Goal: Information Seeking & Learning: Learn about a topic

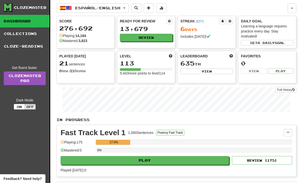
click at [129, 8] on button "Español / English" at bounding box center [93, 8] width 72 height 10
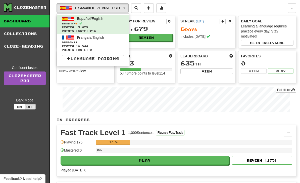
click at [114, 45] on span "Review: 10,844" at bounding box center [93, 46] width 62 height 4
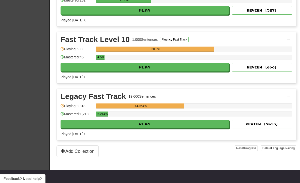
click at [191, 67] on button "Play" at bounding box center [145, 67] width 168 height 9
select select "**"
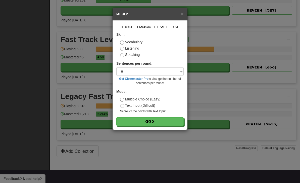
click at [244, 85] on div "× Play Fast Track Level 10 Skill: Vocabulary Listening Speaking Sentences per r…" at bounding box center [150, 91] width 300 height 183
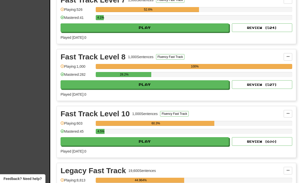
scroll to position [247, 0]
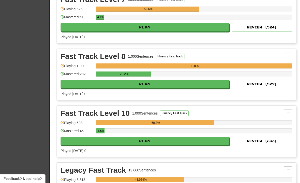
click at [199, 83] on button "Play" at bounding box center [145, 84] width 168 height 9
select select "**"
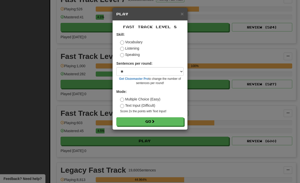
click at [174, 123] on button "Go" at bounding box center [149, 121] width 67 height 9
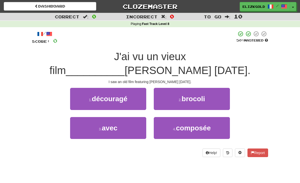
click at [130, 130] on button "3 . avec" at bounding box center [108, 128] width 76 height 22
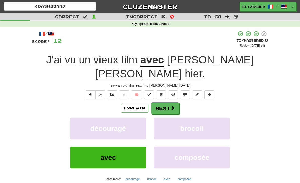
click at [171, 106] on span at bounding box center [173, 108] width 5 height 5
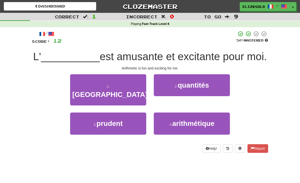
click at [218, 119] on button "4 . arithmétique" at bounding box center [192, 123] width 76 height 22
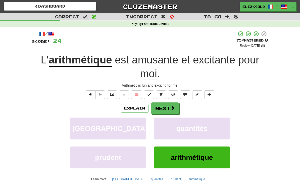
click at [172, 103] on button "Next" at bounding box center [165, 108] width 28 height 12
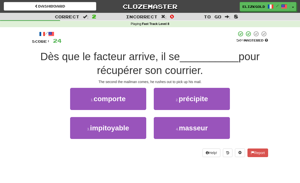
click at [215, 105] on button "2 . précipite" at bounding box center [192, 99] width 76 height 22
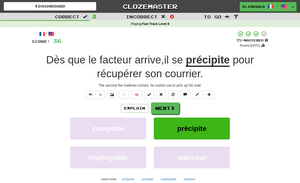
click at [176, 107] on button "Next" at bounding box center [165, 108] width 28 height 12
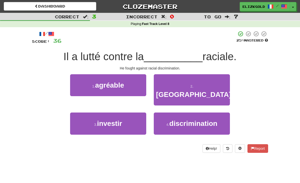
click at [218, 117] on button "4 . discrimination" at bounding box center [192, 123] width 76 height 22
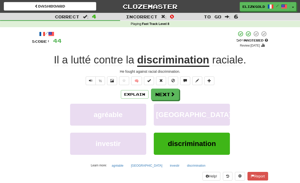
click at [169, 95] on button "Next" at bounding box center [165, 95] width 28 height 12
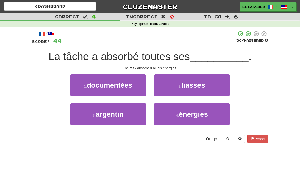
click at [219, 116] on button "4 . énergies" at bounding box center [192, 114] width 76 height 22
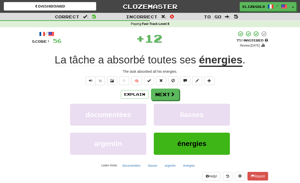
click at [171, 94] on span at bounding box center [173, 94] width 5 height 5
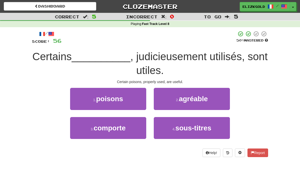
click at [138, 103] on button "1 . poisons" at bounding box center [108, 99] width 76 height 22
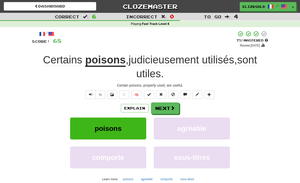
click at [174, 106] on span at bounding box center [173, 108] width 5 height 5
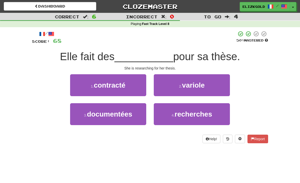
click at [212, 120] on button "4 . recherches" at bounding box center [192, 114] width 76 height 22
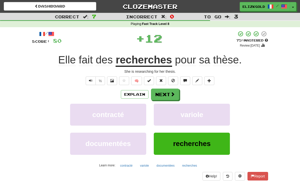
click at [171, 92] on span at bounding box center [173, 94] width 5 height 5
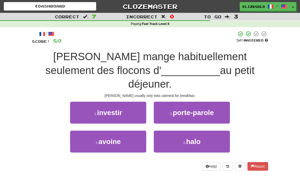
click at [135, 133] on button "3 . avoine" at bounding box center [108, 142] width 76 height 22
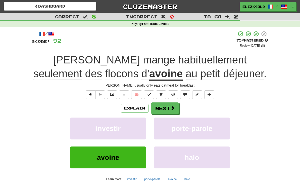
click at [174, 104] on button "Next" at bounding box center [165, 108] width 28 height 12
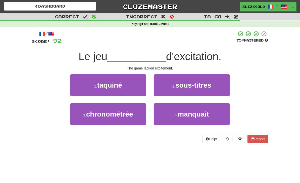
click at [215, 116] on button "4 . manquait" at bounding box center [192, 114] width 76 height 22
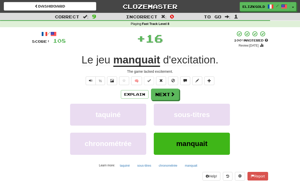
click at [174, 95] on span at bounding box center [173, 94] width 5 height 5
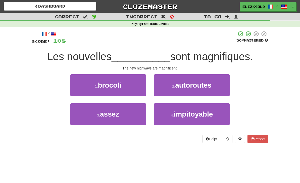
click at [221, 86] on button "2 . autoroutes" at bounding box center [192, 85] width 76 height 22
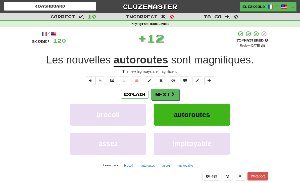
click at [171, 92] on span at bounding box center [173, 94] width 5 height 5
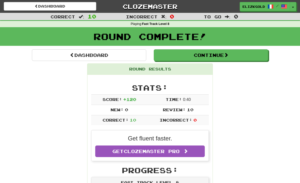
click at [238, 53] on button "Continue" at bounding box center [211, 55] width 114 height 12
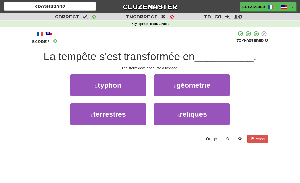
click at [137, 89] on button "1 . typhon" at bounding box center [108, 85] width 76 height 22
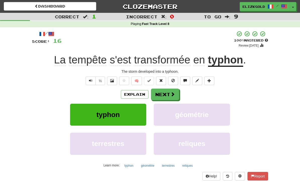
click at [172, 94] on span at bounding box center [173, 94] width 5 height 5
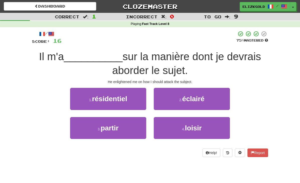
click at [223, 98] on button "2 . éclairé" at bounding box center [192, 99] width 76 height 22
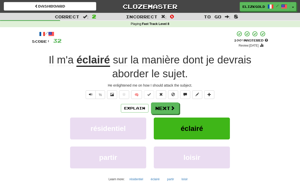
click at [172, 106] on span at bounding box center [173, 108] width 5 height 5
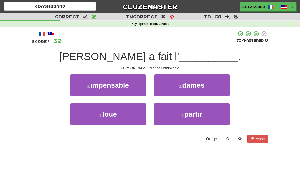
click at [131, 90] on button "1 . impensable" at bounding box center [108, 85] width 76 height 22
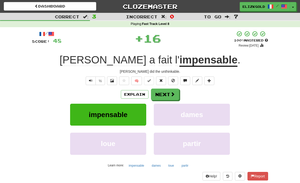
click at [169, 90] on button "Next" at bounding box center [165, 95] width 28 height 12
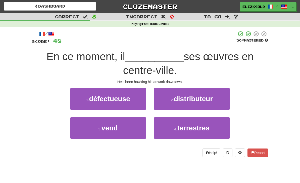
click at [132, 133] on button "3 . vend" at bounding box center [108, 128] width 76 height 22
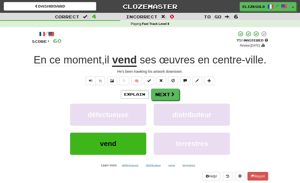
click at [172, 92] on span at bounding box center [173, 94] width 5 height 5
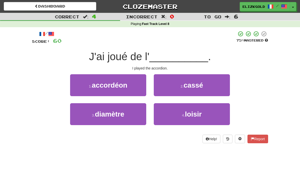
click at [134, 82] on button "1 . accordéon" at bounding box center [108, 85] width 76 height 22
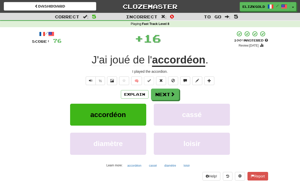
click at [175, 92] on span at bounding box center [173, 94] width 5 height 5
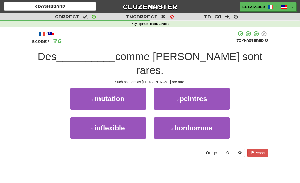
click at [217, 88] on button "2 . peintres" at bounding box center [192, 99] width 76 height 22
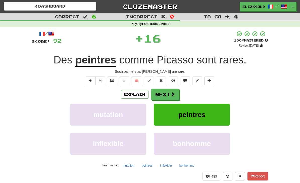
click at [171, 92] on span at bounding box center [173, 94] width 5 height 5
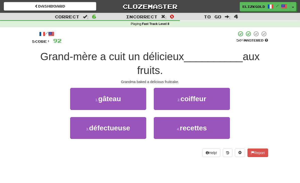
click at [129, 100] on button "1 . gâteau" at bounding box center [108, 99] width 76 height 22
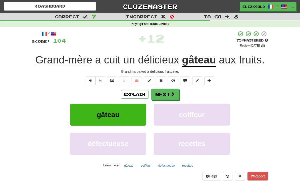
click at [174, 93] on span at bounding box center [173, 94] width 5 height 5
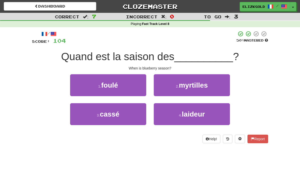
click at [214, 84] on button "2 . myrtilles" at bounding box center [192, 85] width 76 height 22
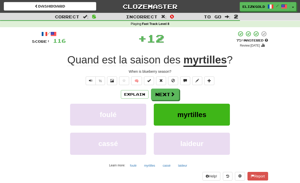
click at [172, 93] on span at bounding box center [173, 94] width 5 height 5
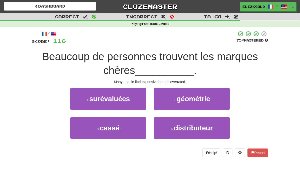
click at [132, 102] on button "1 . surévaluées" at bounding box center [108, 99] width 76 height 22
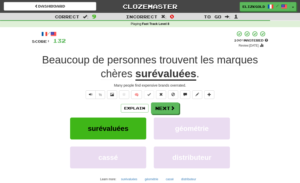
click at [173, 106] on span at bounding box center [173, 108] width 5 height 5
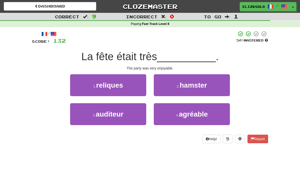
click at [204, 121] on button "4 . agréable" at bounding box center [192, 114] width 76 height 22
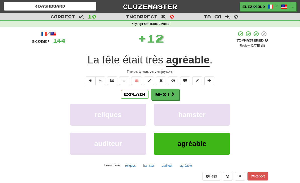
click at [173, 93] on span at bounding box center [173, 94] width 5 height 5
